Goal: Task Accomplishment & Management: Manage account settings

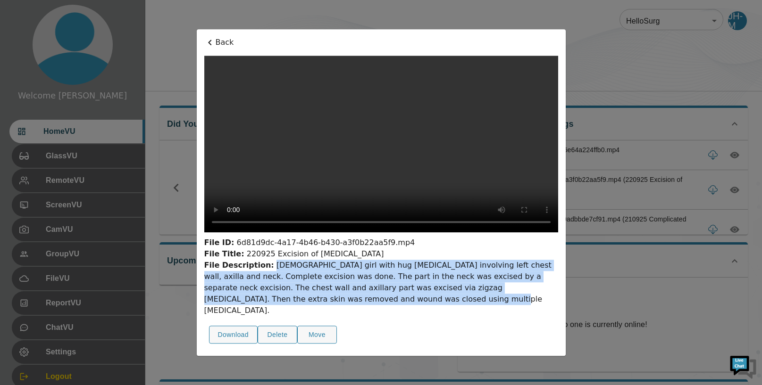
drag, startPoint x: 267, startPoint y: 283, endPoint x: 308, endPoint y: 322, distance: 56.7
click at [308, 322] on div "File ID: 6d81d9dc-4a17-4b46-b430-a3f0b22aa5f9.mp4 File Title: 220925 Excision o…" at bounding box center [381, 293] width 354 height 112
copy div "[DEMOGRAPHIC_DATA] girl with hug [MEDICAL_DATA] involving left chest wall, axil…"
click at [208, 37] on icon at bounding box center [209, 42] width 11 height 11
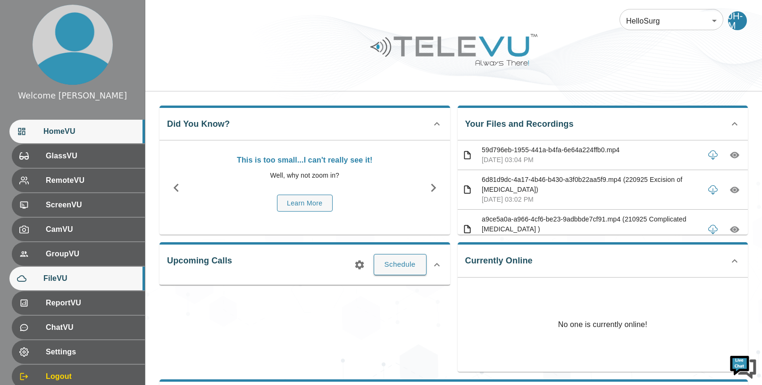
click at [79, 279] on span "FileVU" at bounding box center [90, 278] width 94 height 11
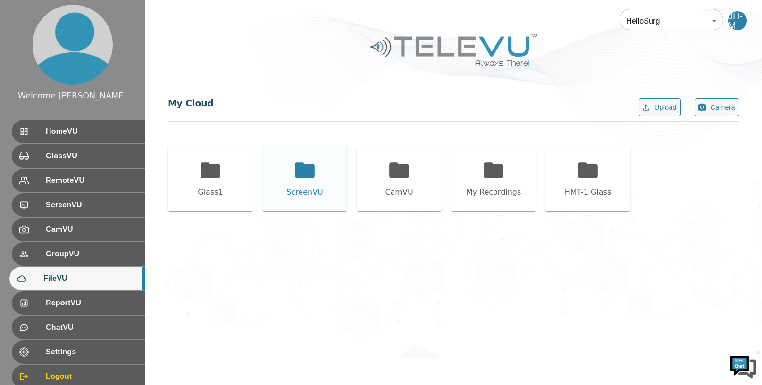
click at [298, 165] on icon at bounding box center [305, 170] width 20 height 16
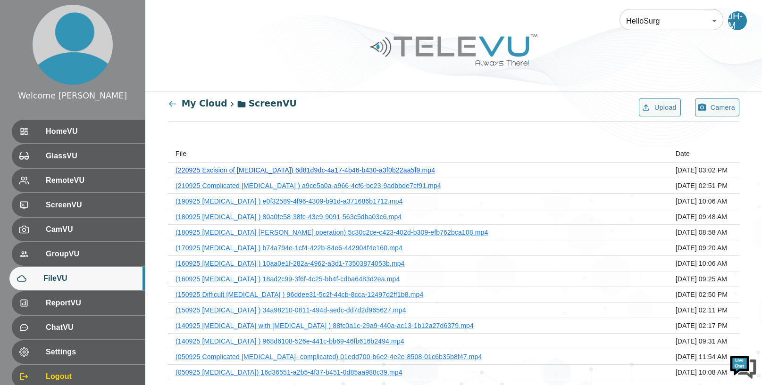
click at [315, 172] on link "(220925 Excision of [MEDICAL_DATA]) 6d81d9dc-4a17-4b46-b430-a3f0b22aa5f9.mp4" at bounding box center [304, 171] width 259 height 8
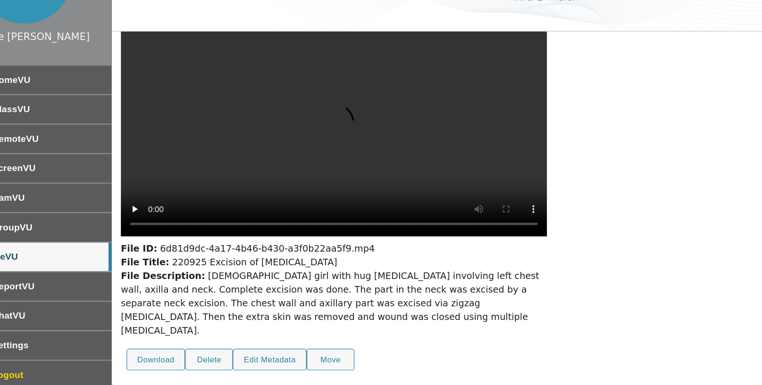
scroll to position [44, 0]
click at [440, 318] on div "File Description: [DEMOGRAPHIC_DATA] girl with hug [MEDICAL_DATA] involving lef…" at bounding box center [330, 317] width 354 height 57
click at [276, 367] on button "Edit Metadata" at bounding box center [276, 364] width 61 height 18
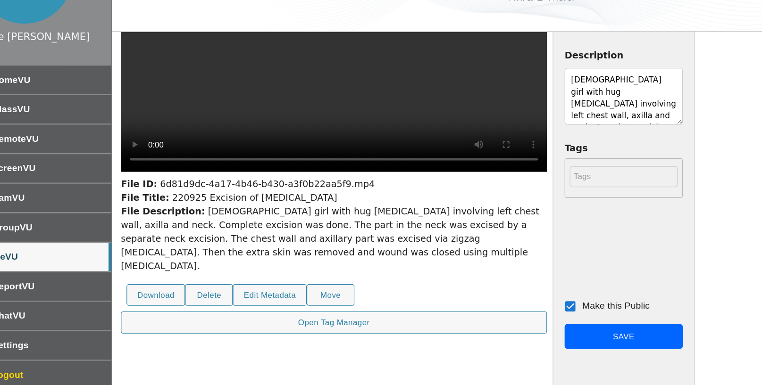
scroll to position [87, 0]
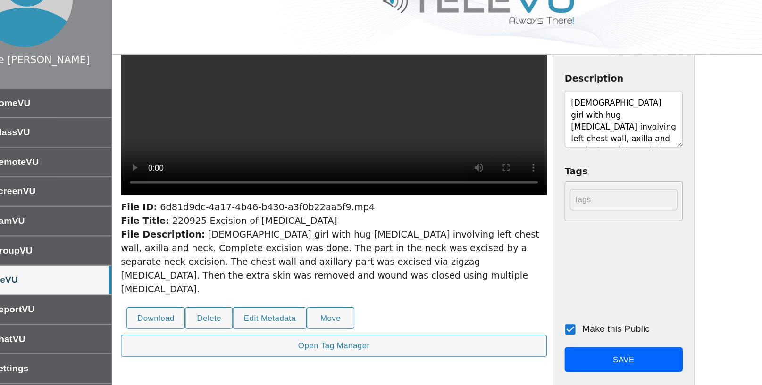
click at [583, 148] on textarea "[DEMOGRAPHIC_DATA] girl with hug [MEDICAL_DATA] involving left chest wall, axil…" at bounding box center [570, 145] width 98 height 47
click at [550, 155] on textarea "[DEMOGRAPHIC_DATA] girl with hug [MEDICAL_DATA] involving left chest wall, axil…" at bounding box center [570, 145] width 98 height 47
type textarea "[DEMOGRAPHIC_DATA] girl with hug [MEDICAL_DATA] involving left chest wall, axil…"
click at [574, 344] on button "Save" at bounding box center [570, 344] width 98 height 21
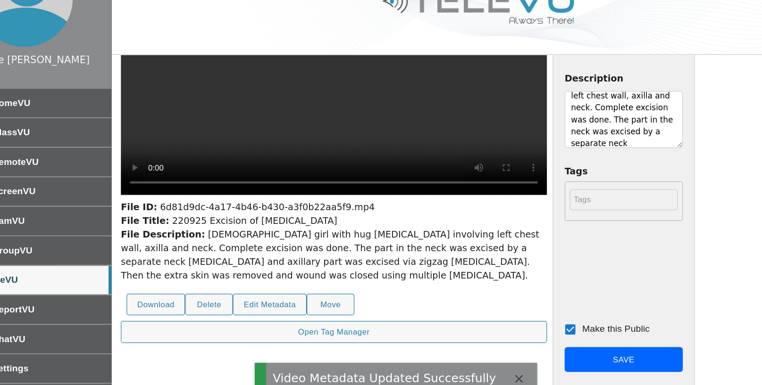
scroll to position [0, 0]
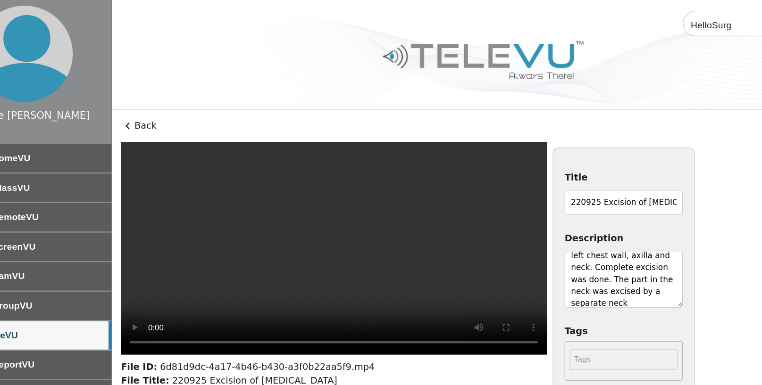
click at [158, 102] on icon at bounding box center [158, 104] width 11 height 11
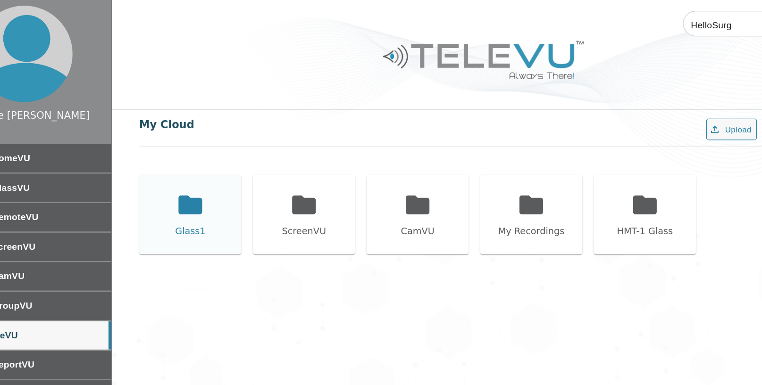
click at [208, 174] on icon at bounding box center [210, 170] width 20 height 16
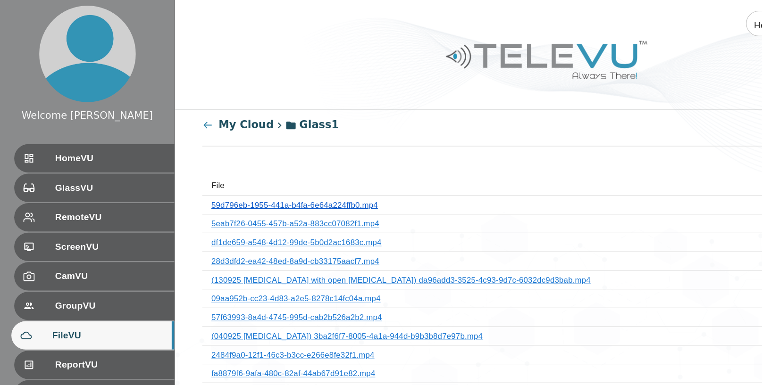
click at [223, 171] on link "59d796eb-1955-441a-b4fa-6e64a224ffb0.mp4" at bounding box center [244, 171] width 138 height 8
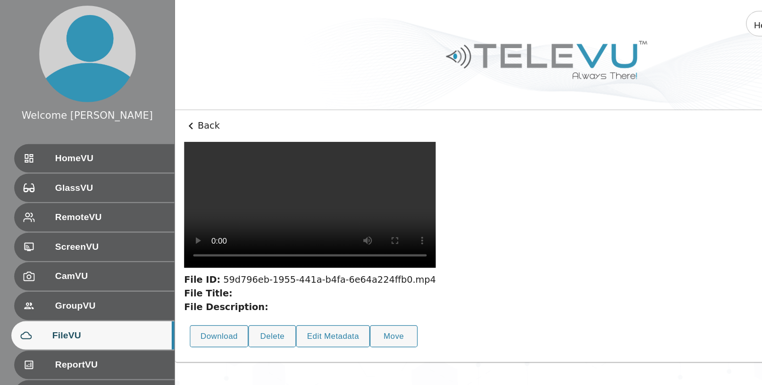
click at [165, 164] on video at bounding box center [257, 170] width 209 height 105
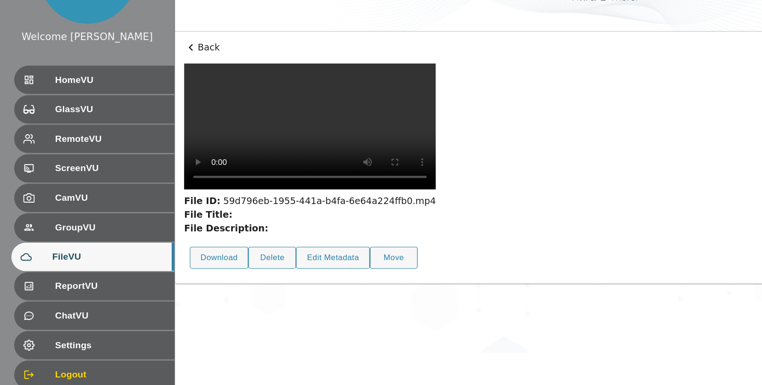
scroll to position [10, 0]
